Goal: Task Accomplishment & Management: Manage account settings

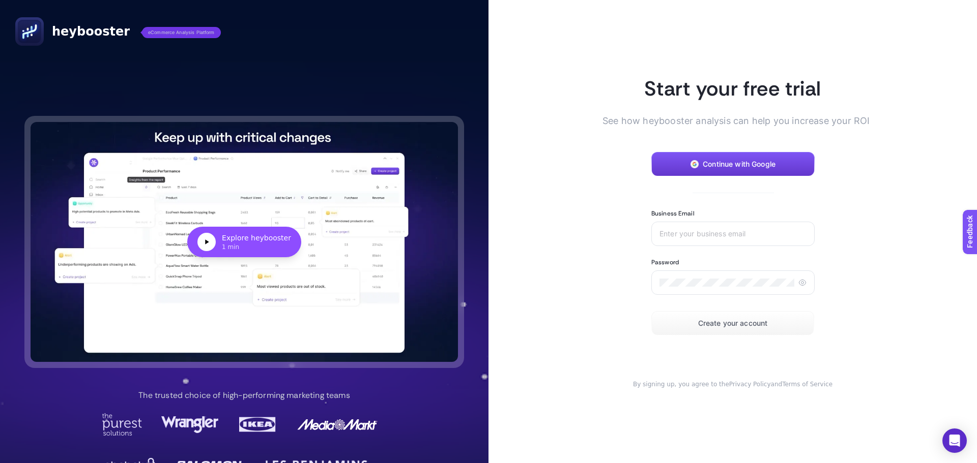
click at [745, 162] on span "Continue with Google" at bounding box center [739, 164] width 73 height 8
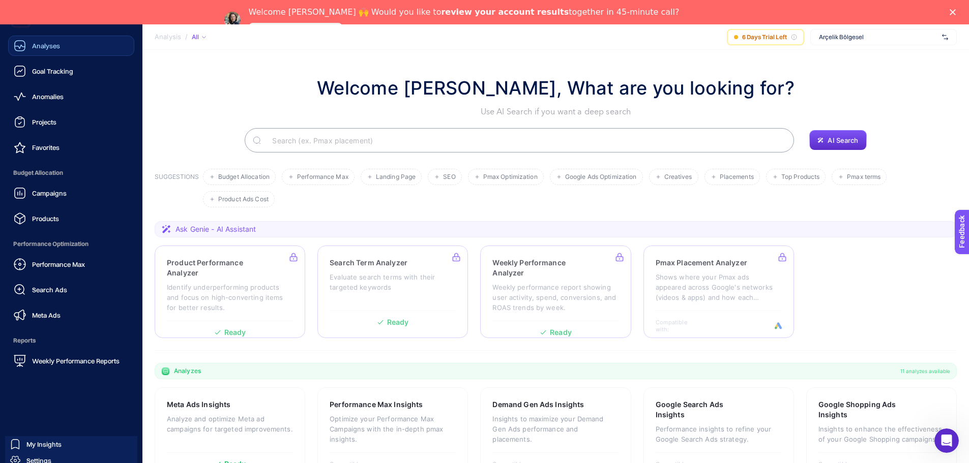
click at [64, 53] on link "Analyses" at bounding box center [71, 46] width 126 height 20
click at [66, 42] on link "Analyses" at bounding box center [71, 46] width 126 height 20
click at [65, 64] on link "Goal Tracking" at bounding box center [71, 71] width 126 height 20
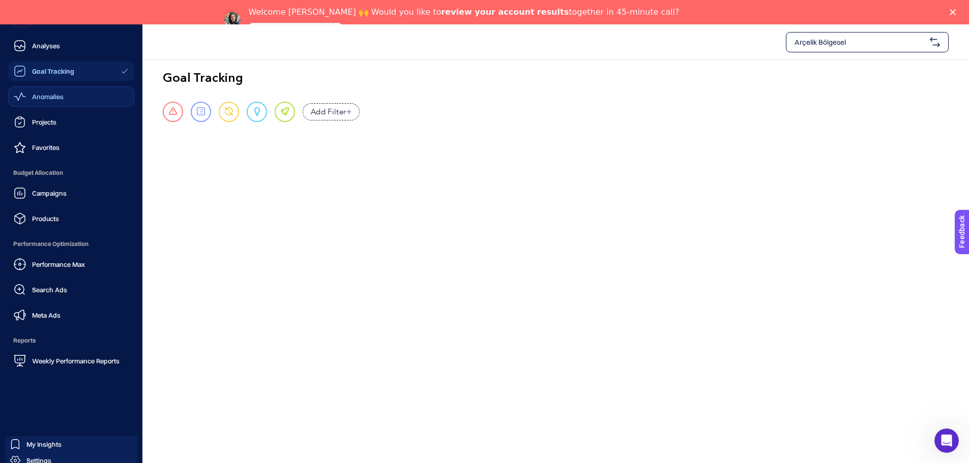
click at [55, 97] on span "Anomalies" at bounding box center [48, 97] width 32 height 8
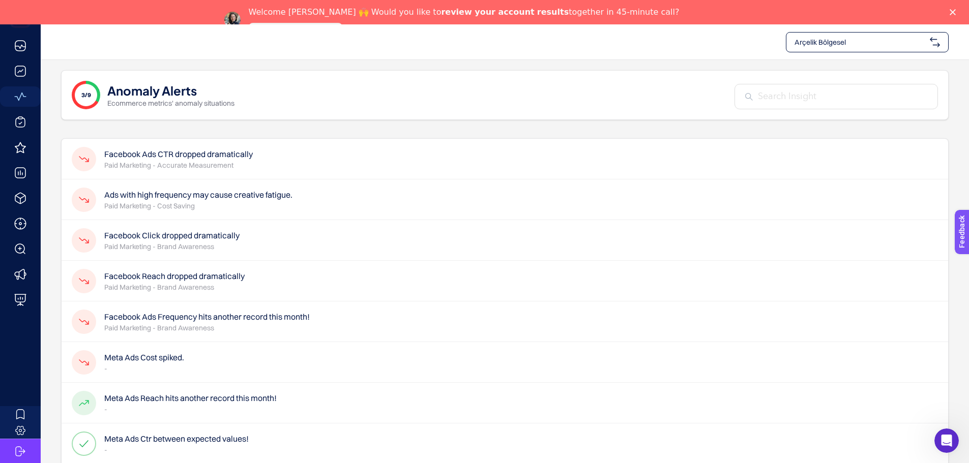
click at [880, 38] on span "Arçelik Bölgesel" at bounding box center [860, 42] width 131 height 10
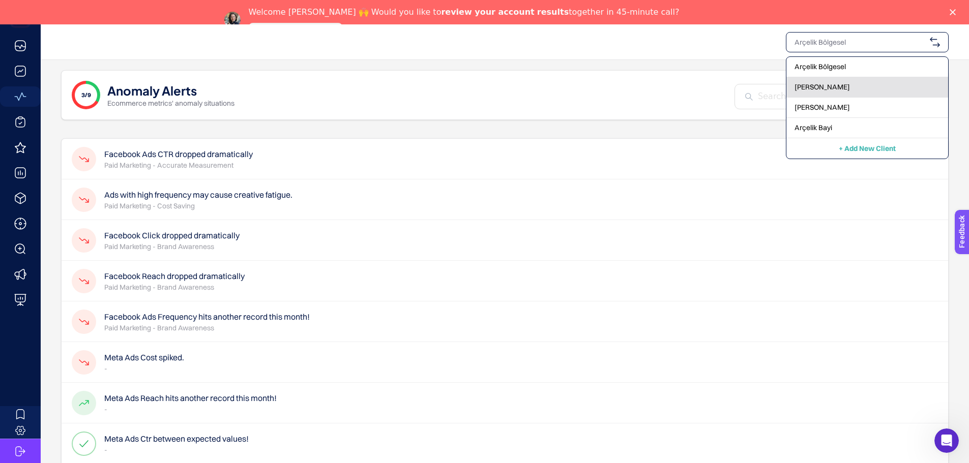
click at [817, 84] on span "[PERSON_NAME]" at bounding box center [822, 87] width 55 height 10
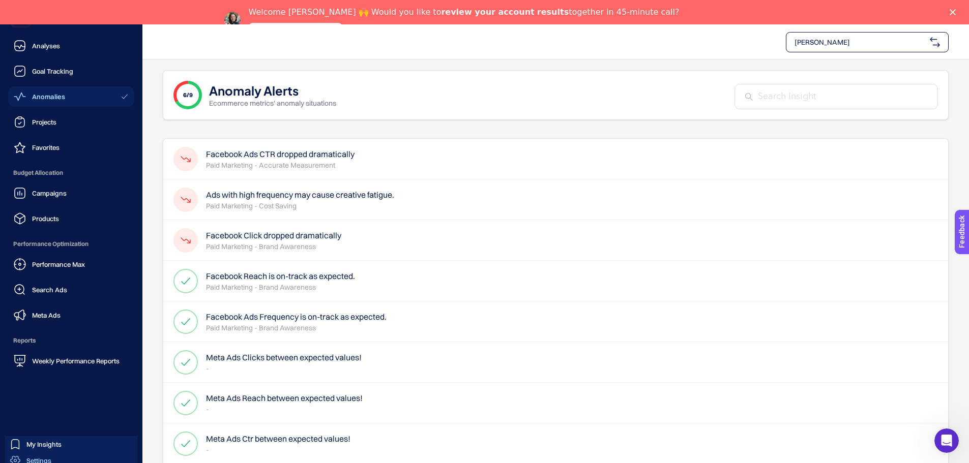
click at [42, 461] on span "Settings" at bounding box center [38, 461] width 25 height 8
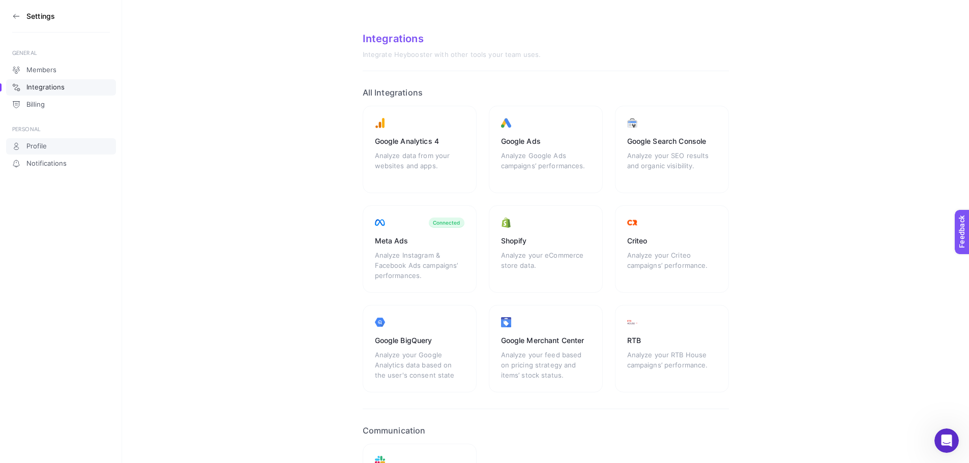
click at [52, 143] on link "Profile" at bounding box center [61, 146] width 110 height 16
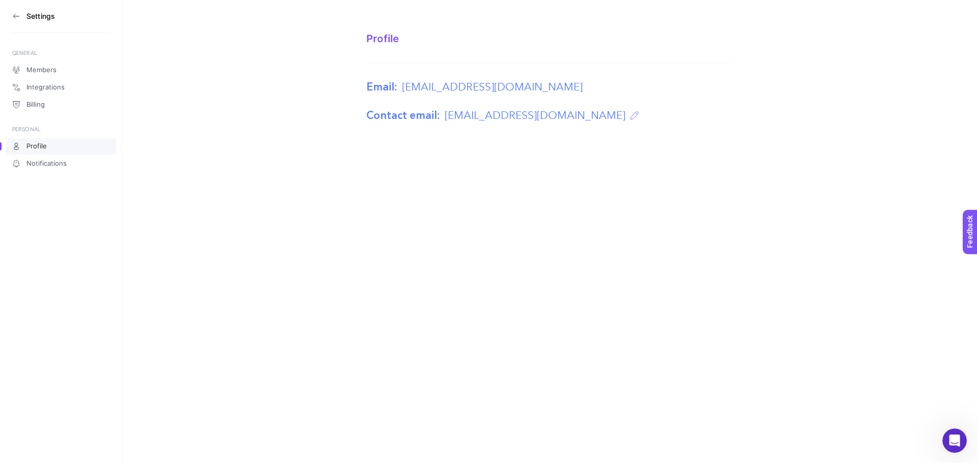
click at [22, 18] on section "Settings" at bounding box center [61, 16] width 98 height 33
click at [16, 15] on icon at bounding box center [16, 16] width 8 height 8
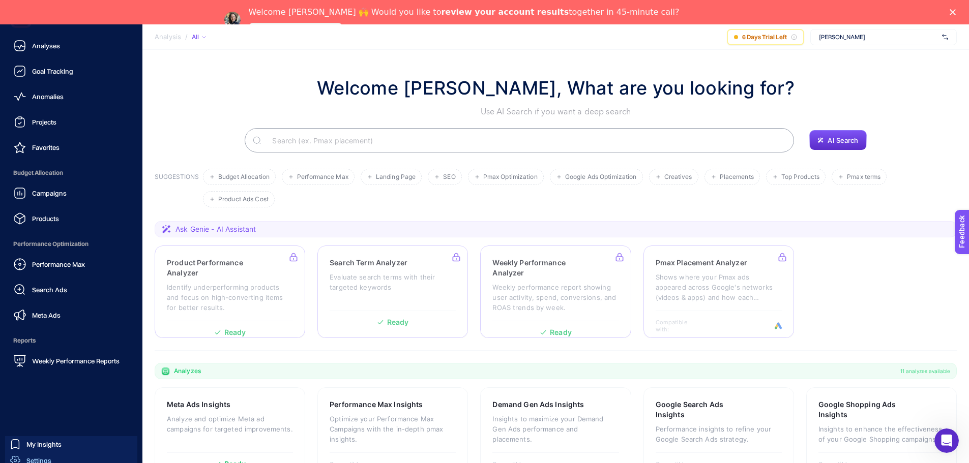
click at [24, 459] on div "Settings" at bounding box center [30, 461] width 41 height 10
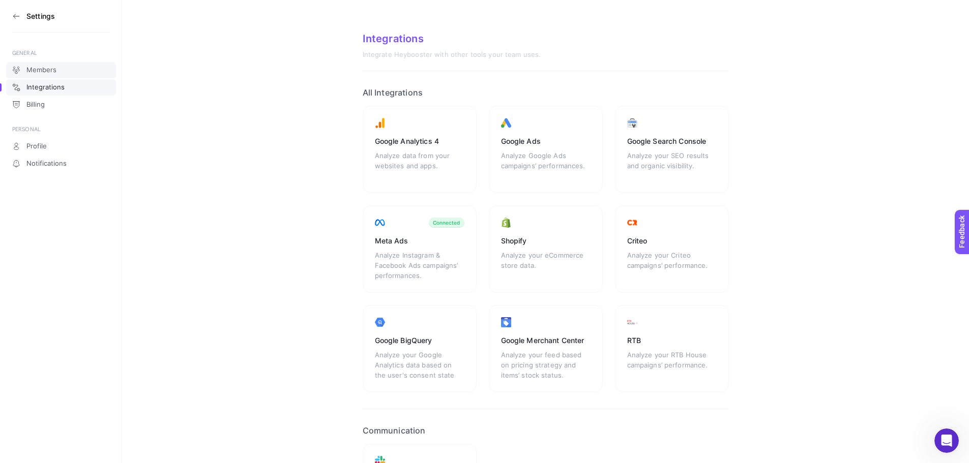
click at [49, 65] on link "Members" at bounding box center [61, 70] width 110 height 16
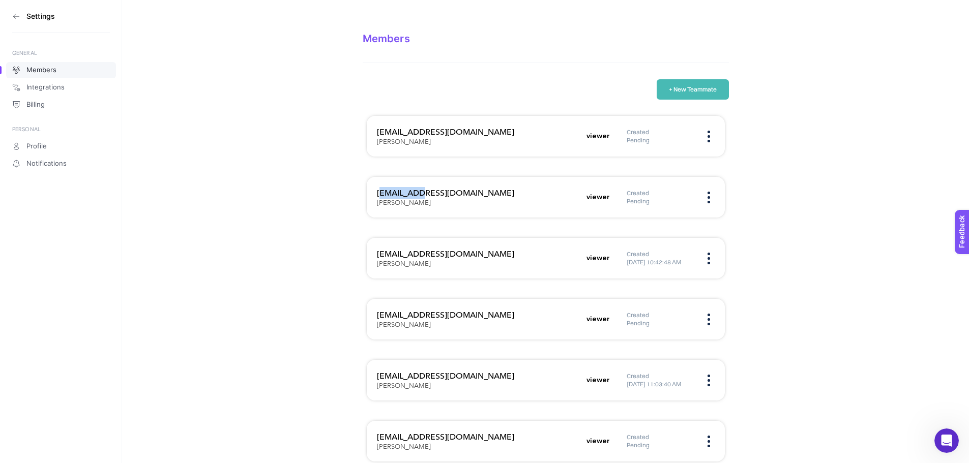
drag, startPoint x: 382, startPoint y: 192, endPoint x: 435, endPoint y: 187, distance: 53.7
click at [428, 190] on h3 "[EMAIL_ADDRESS][DOMAIN_NAME]" at bounding box center [479, 193] width 204 height 12
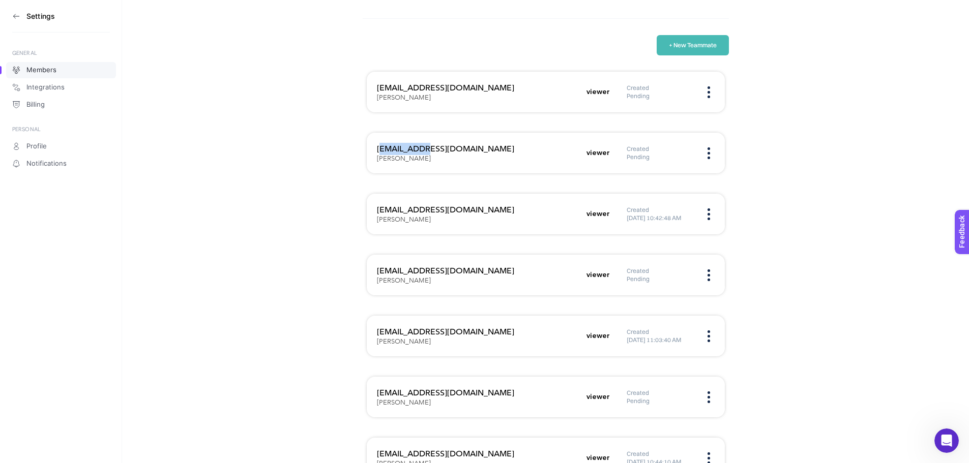
scroll to position [51, 0]
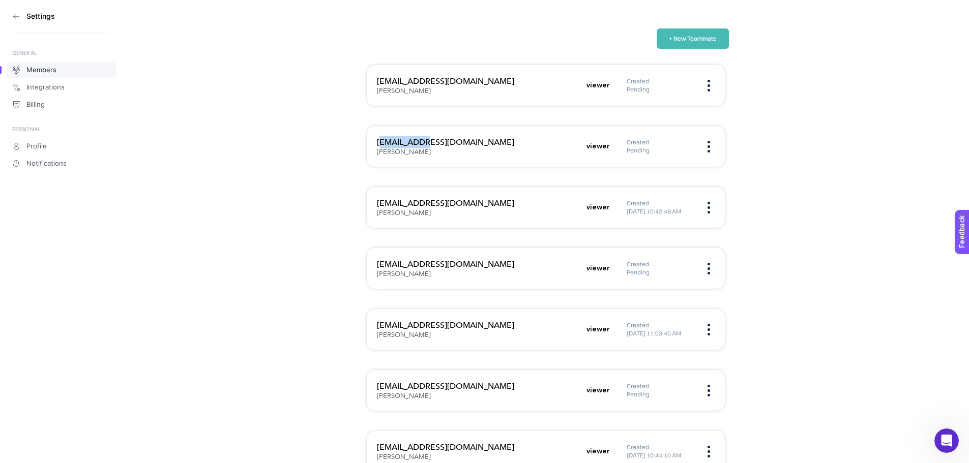
click at [13, 13] on icon at bounding box center [16, 16] width 8 height 8
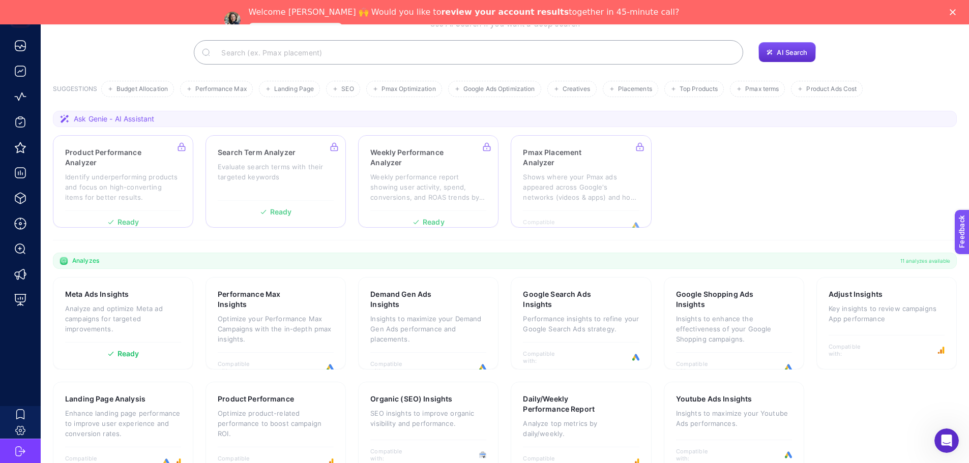
scroll to position [111, 0]
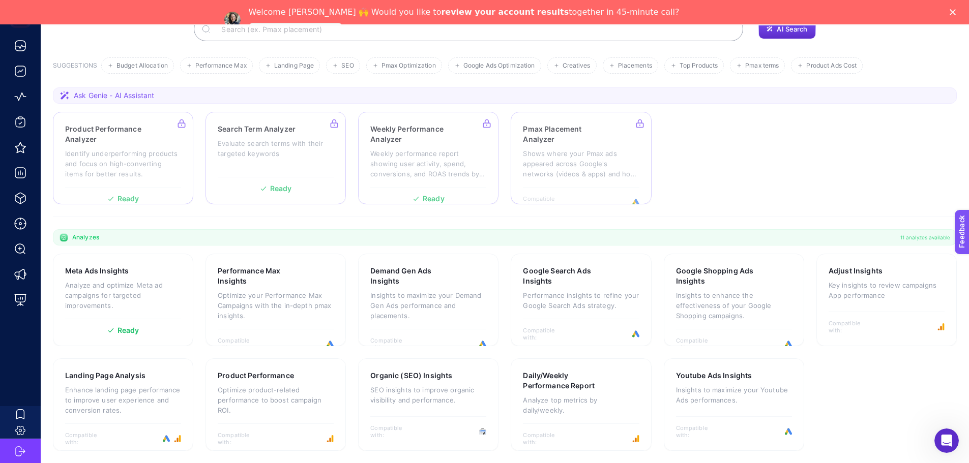
click at [956, 13] on icon "Close" at bounding box center [953, 12] width 6 height 6
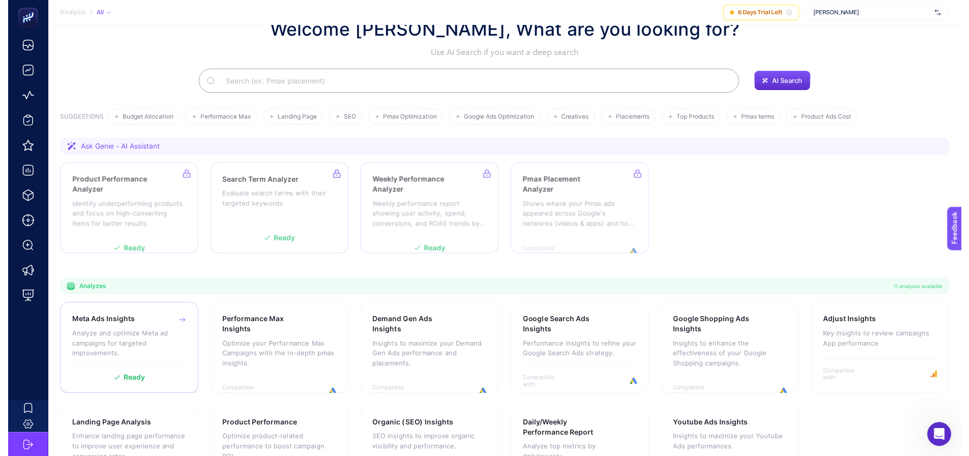
scroll to position [0, 0]
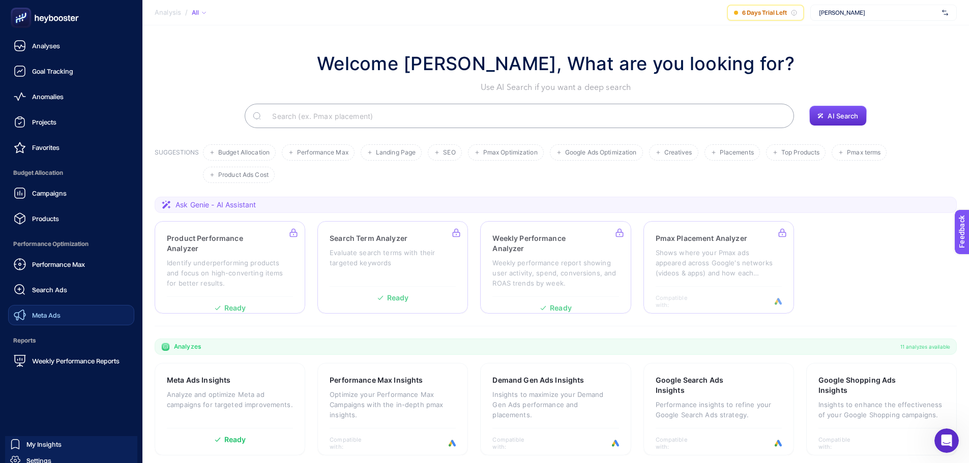
drag, startPoint x: 52, startPoint y: 305, endPoint x: 49, endPoint y: 318, distance: 13.6
click at [51, 305] on div "Performance Max Search Ads Meta Ads" at bounding box center [71, 289] width 126 height 71
click at [49, 318] on span "Meta Ads" at bounding box center [46, 315] width 28 height 8
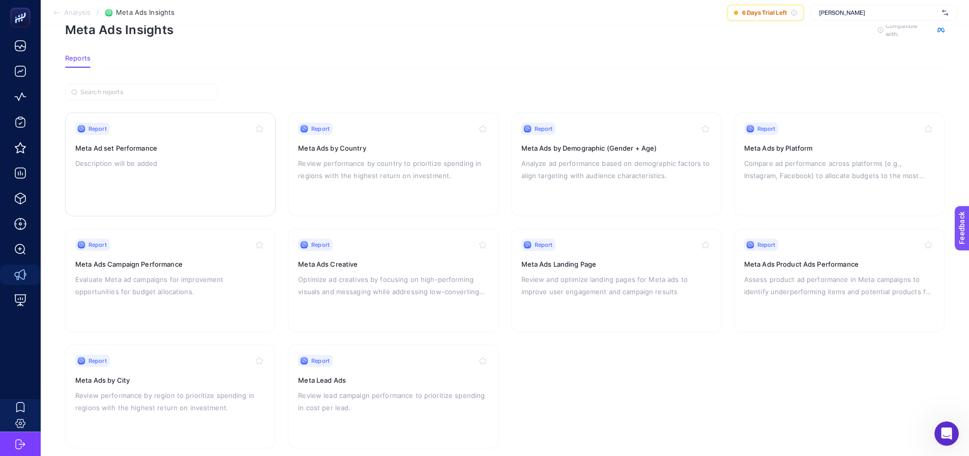
scroll to position [43, 0]
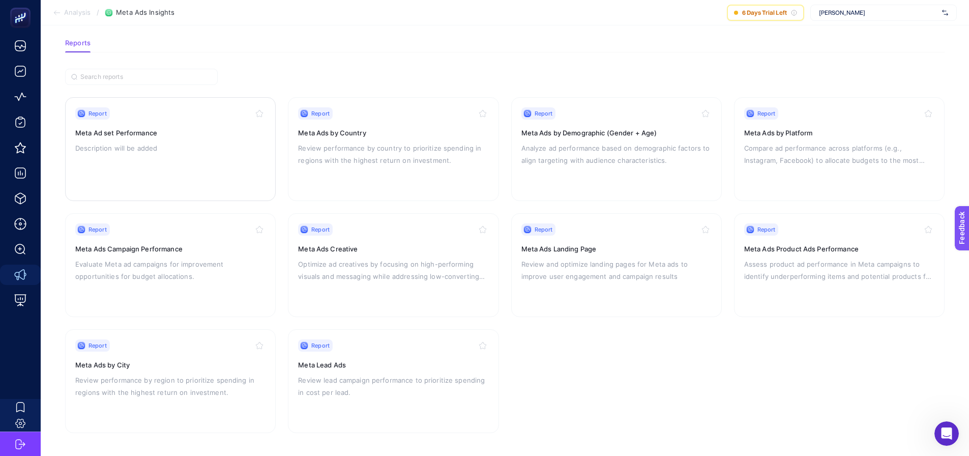
click at [166, 156] on div "Report Meta Ad set Performance Description will be added" at bounding box center [170, 148] width 190 height 83
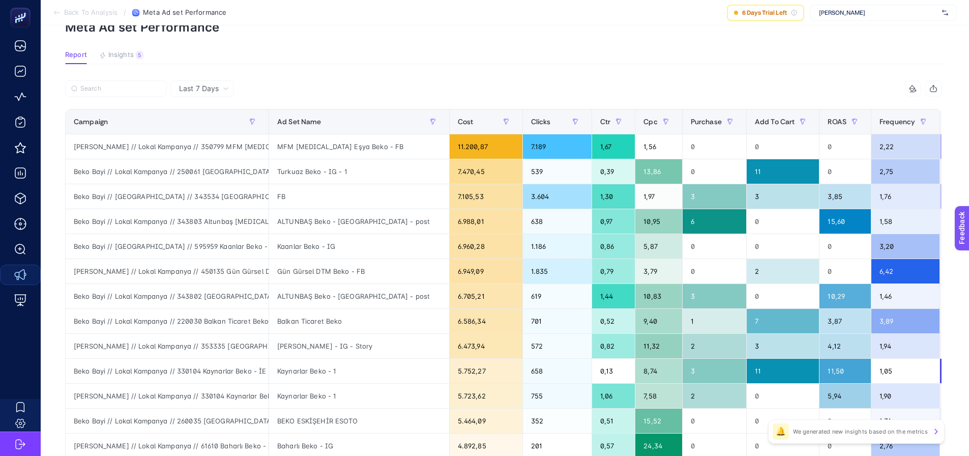
scroll to position [51, 0]
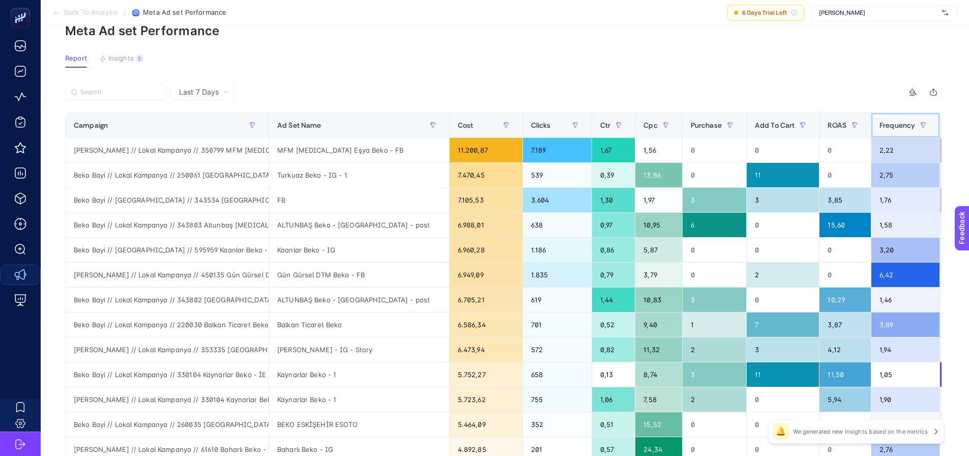
click at [880, 127] on span "Frequency" at bounding box center [898, 125] width 36 height 8
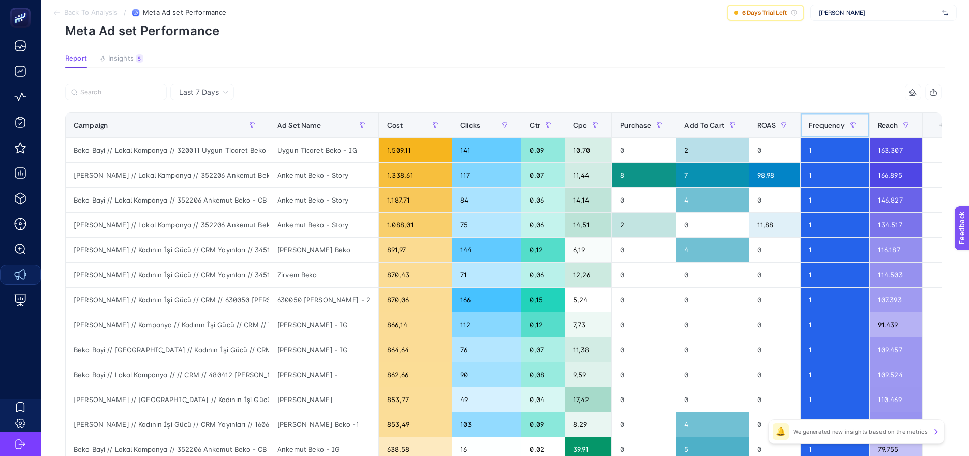
click at [822, 127] on span "Frequency" at bounding box center [827, 125] width 36 height 8
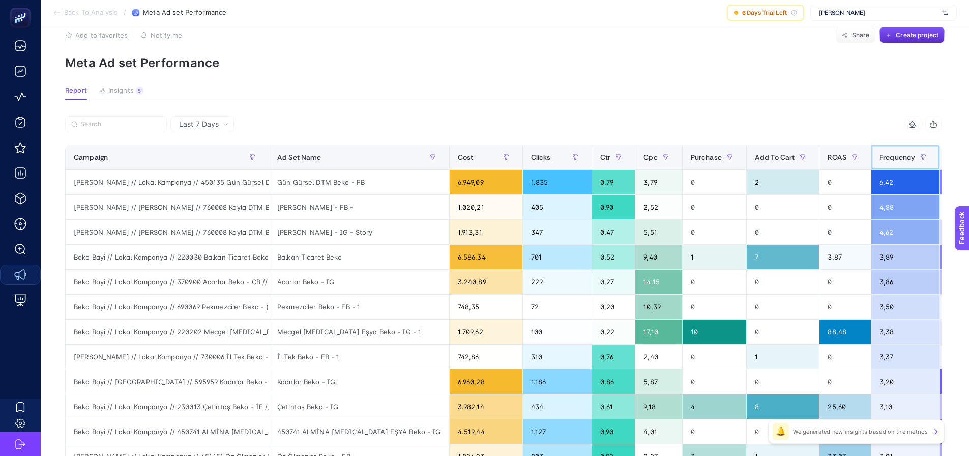
scroll to position [0, 0]
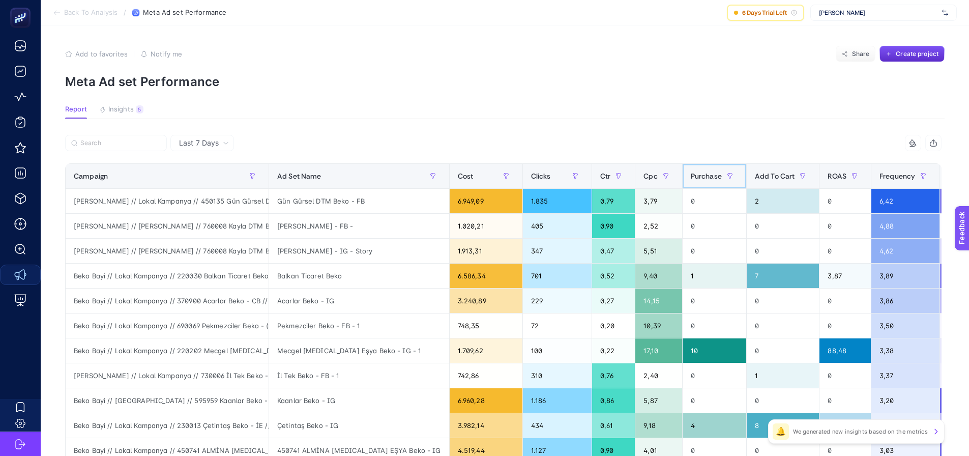
click at [691, 176] on span "Purchase" at bounding box center [706, 176] width 31 height 8
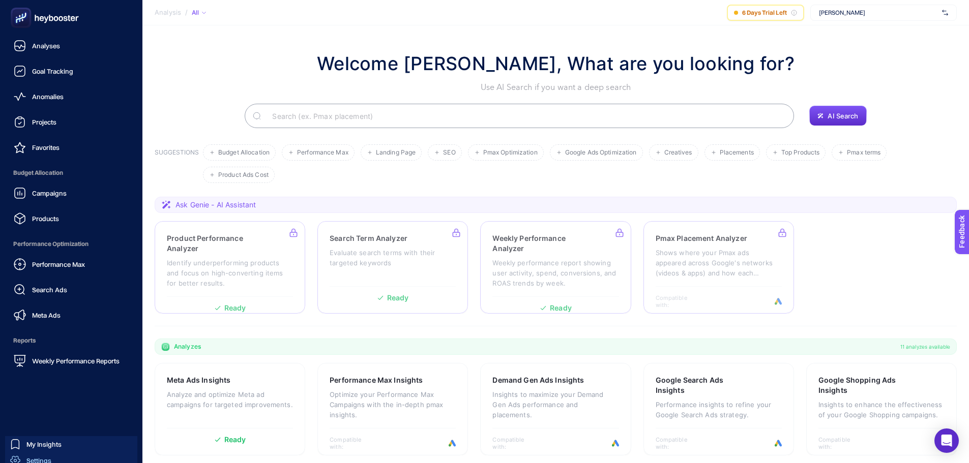
click at [38, 459] on span "Settings" at bounding box center [38, 461] width 25 height 8
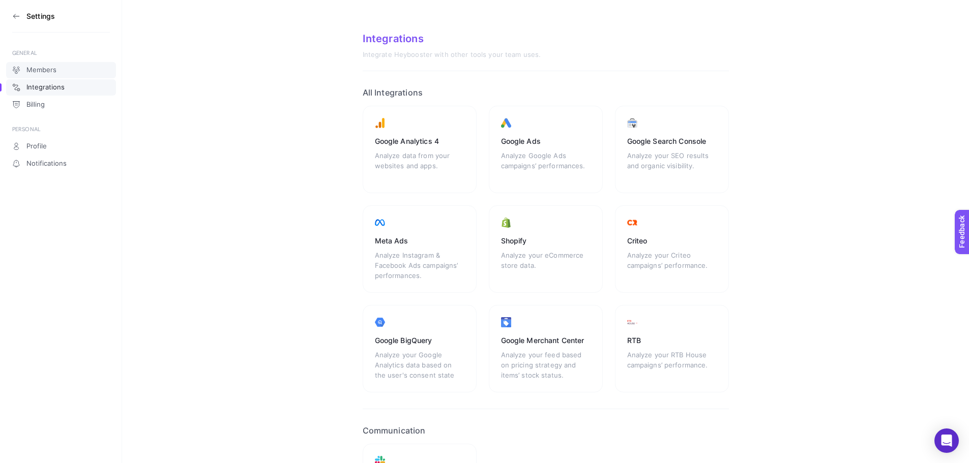
click at [43, 70] on span "Members" at bounding box center [41, 70] width 30 height 8
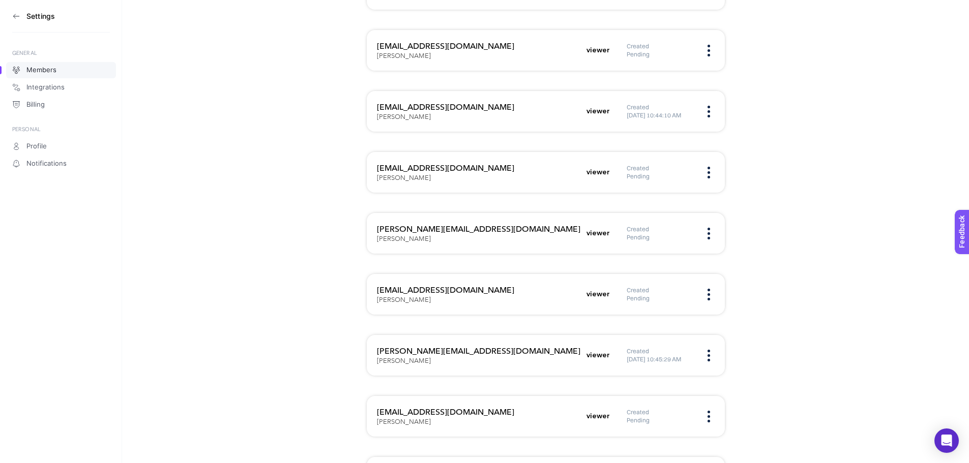
scroll to position [503, 0]
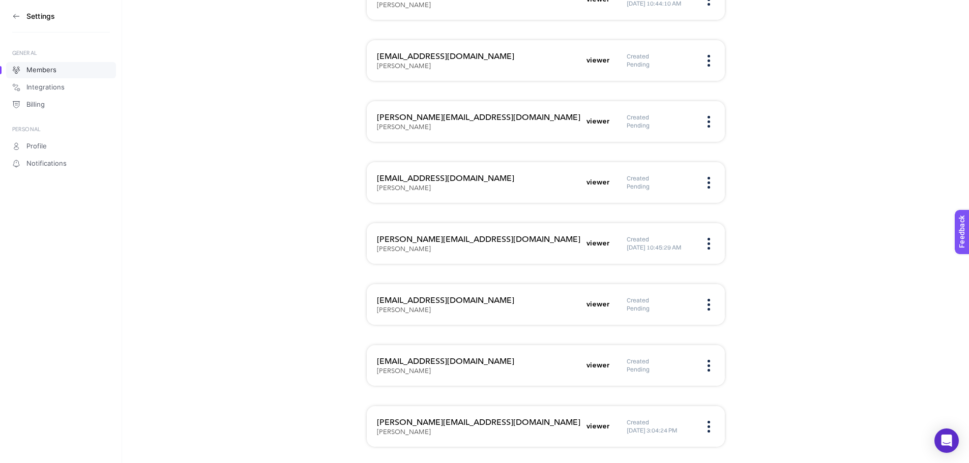
click at [709, 305] on img at bounding box center [709, 305] width 3 height 12
click at [666, 317] on span "Edit" at bounding box center [654, 315] width 77 height 22
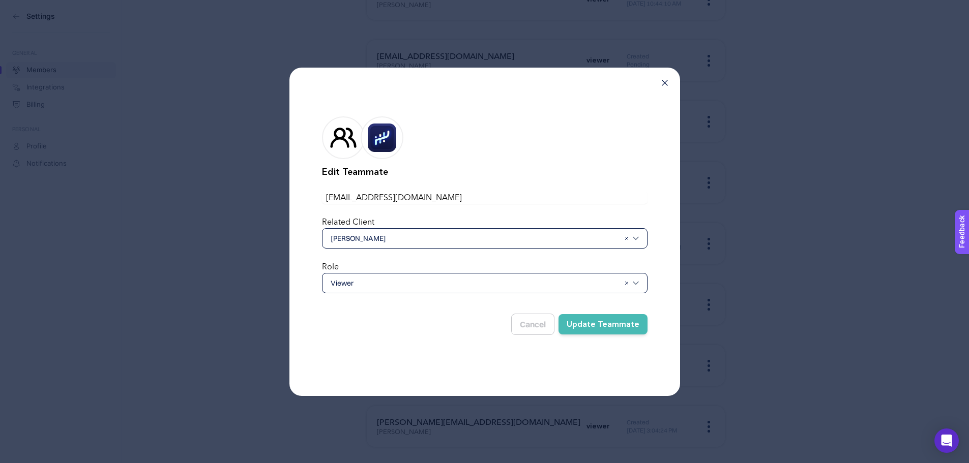
click at [363, 197] on input "[EMAIL_ADDRESS][DOMAIN_NAME]" at bounding box center [485, 198] width 326 height 12
click at [371, 137] on rect at bounding box center [381, 137] width 23 height 23
click at [405, 241] on span "[PERSON_NAME]" at bounding box center [475, 239] width 289 height 10
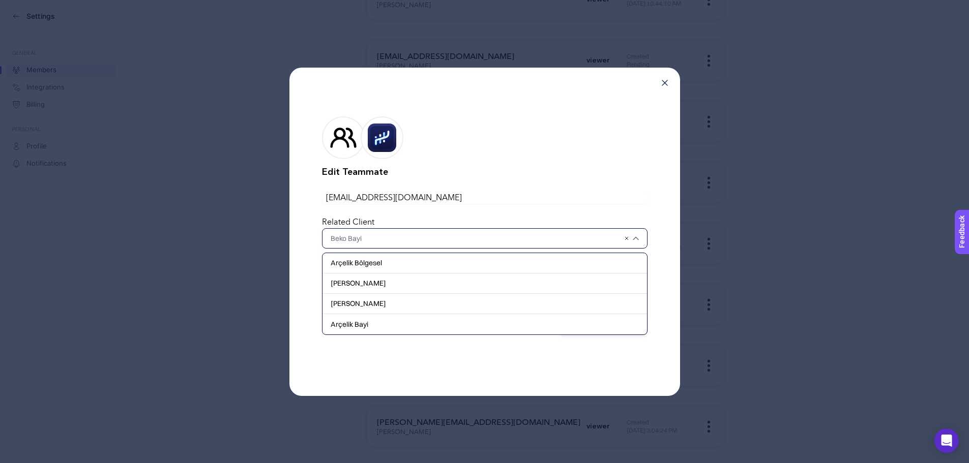
click at [405, 241] on input "text" at bounding box center [475, 239] width 289 height 10
click at [507, 171] on h2 "Edit Teammate" at bounding box center [485, 172] width 326 height 14
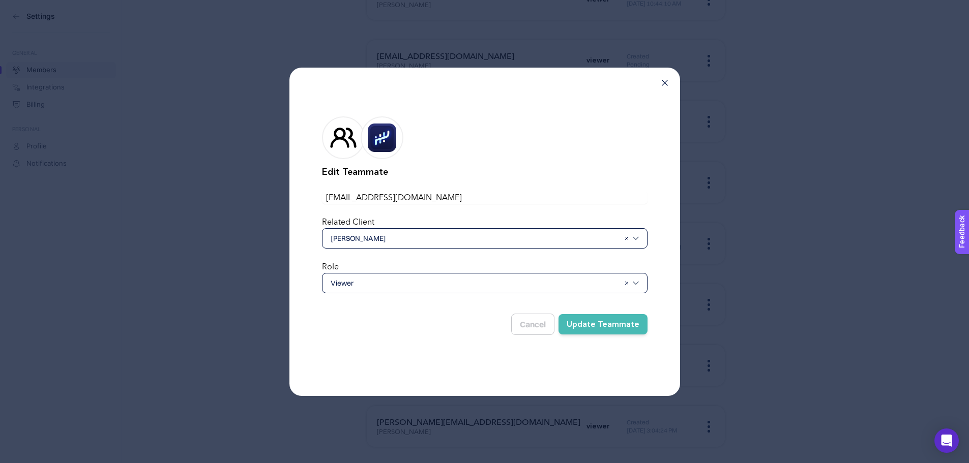
click at [416, 285] on span "Viewer" at bounding box center [475, 283] width 289 height 10
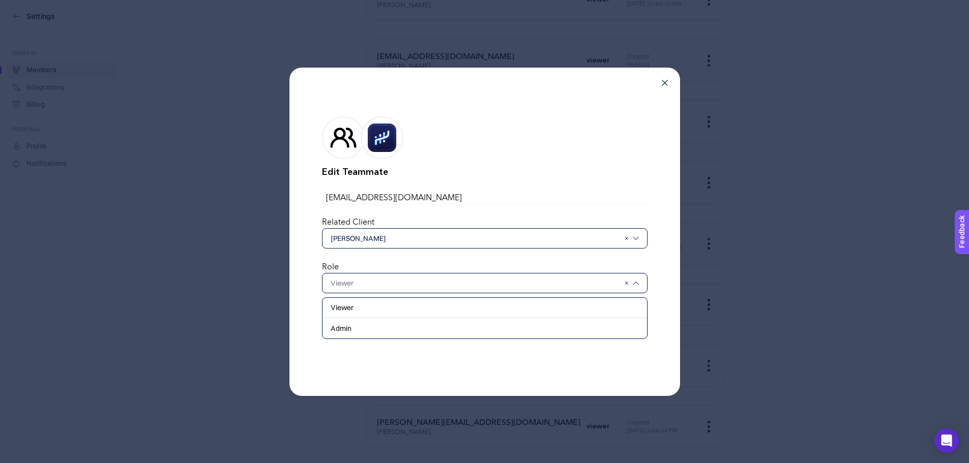
click at [517, 150] on div at bounding box center [485, 138] width 326 height 43
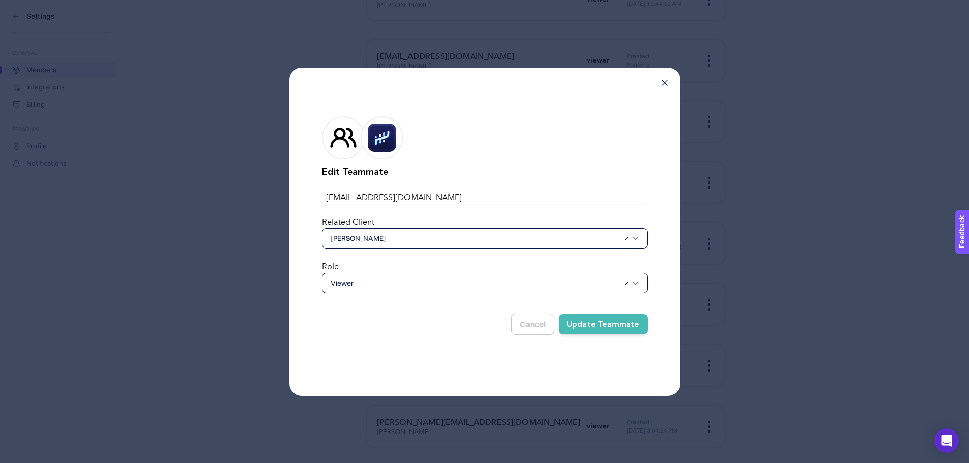
click at [370, 287] on span "Viewer" at bounding box center [475, 283] width 289 height 10
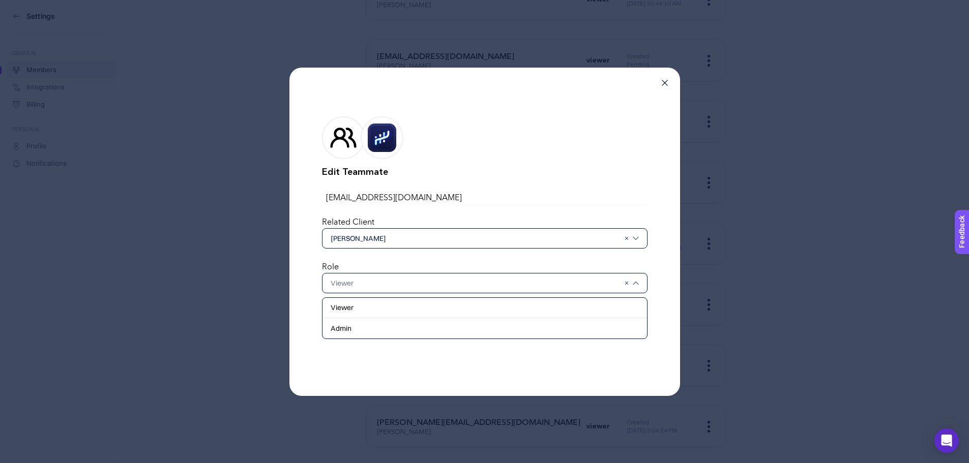
click at [479, 136] on div at bounding box center [485, 138] width 326 height 43
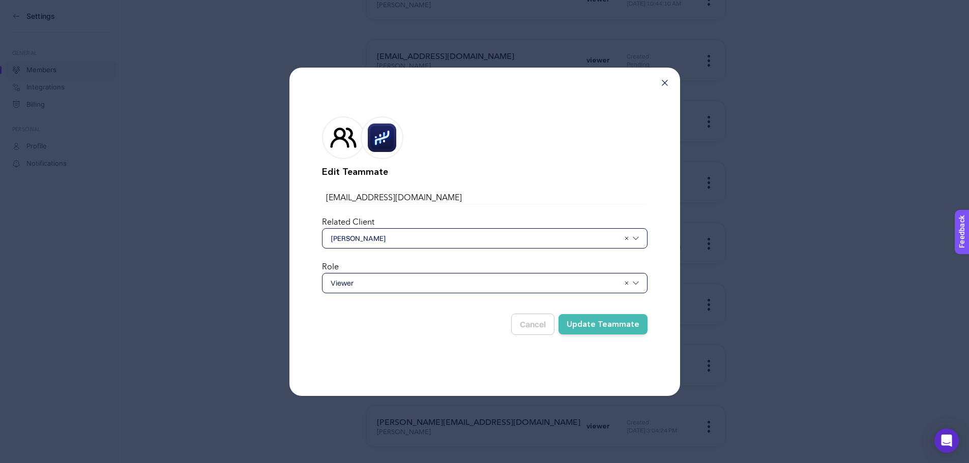
click at [349, 197] on input "[EMAIL_ADDRESS][DOMAIN_NAME]" at bounding box center [485, 198] width 326 height 12
drag, startPoint x: 455, startPoint y: 199, endPoint x: 270, endPoint y: 191, distance: 185.9
click at [270, 191] on div "Edit Teammate gulcin.gul@arcelik.com.tr Related Client Beko Bayi Role Viewer Ca…" at bounding box center [484, 231] width 969 height 463
click at [634, 328] on button "Update Teammate" at bounding box center [603, 324] width 89 height 20
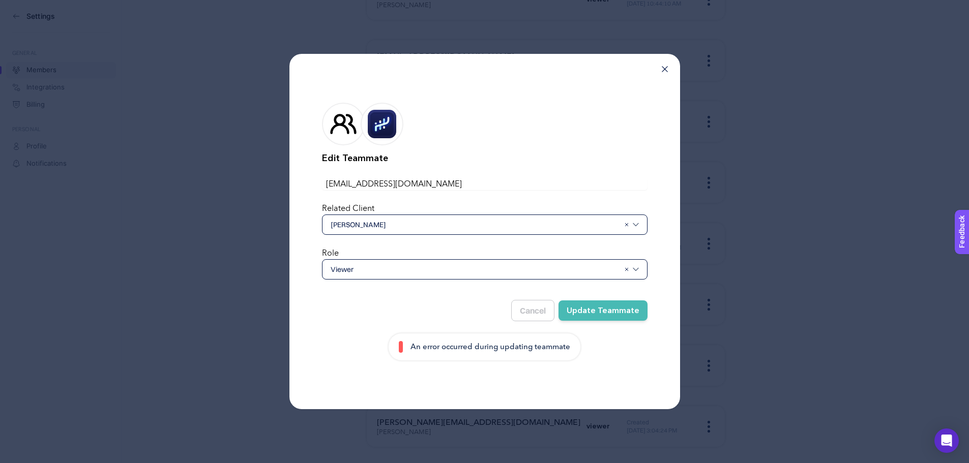
click at [663, 67] on icon at bounding box center [665, 69] width 6 height 6
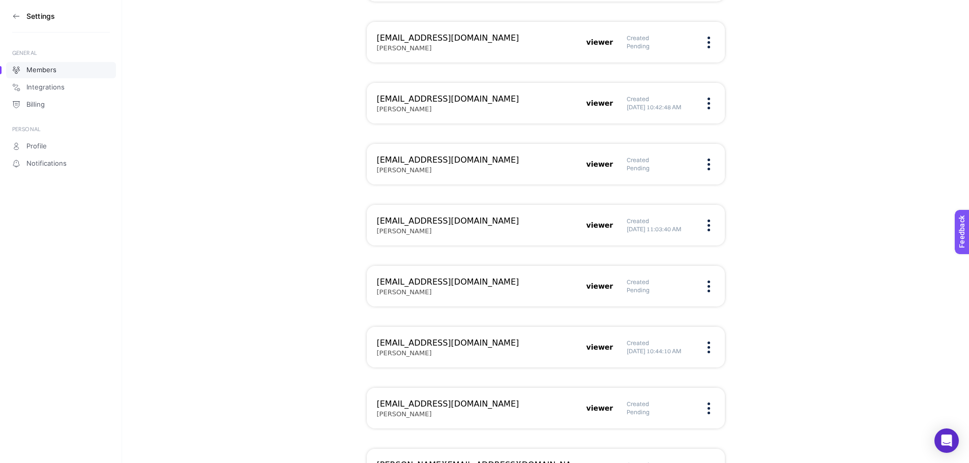
scroll to position [503, 0]
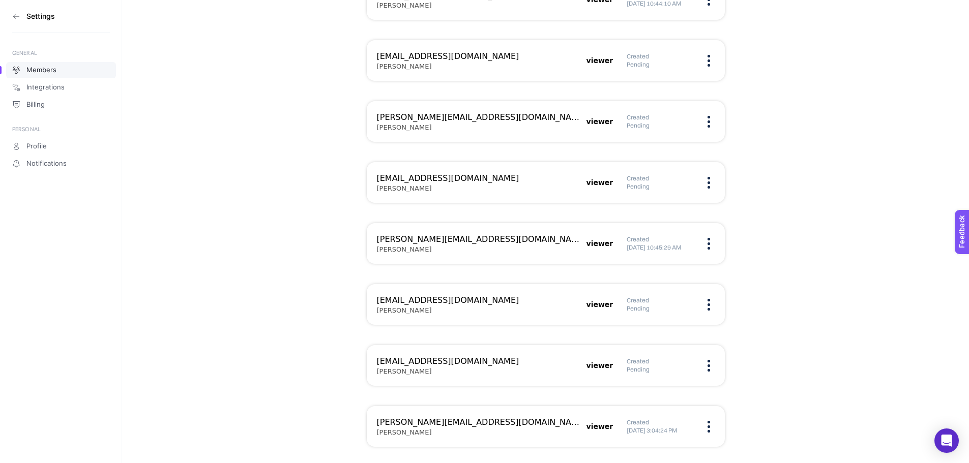
drag, startPoint x: 654, startPoint y: 308, endPoint x: 619, endPoint y: 299, distance: 36.3
click at [619, 345] on div "gulcin.gul@arcelik.com.tr Beko Bayi viewer Created Pending" at bounding box center [546, 365] width 358 height 41
